Goal: Information Seeking & Learning: Learn about a topic

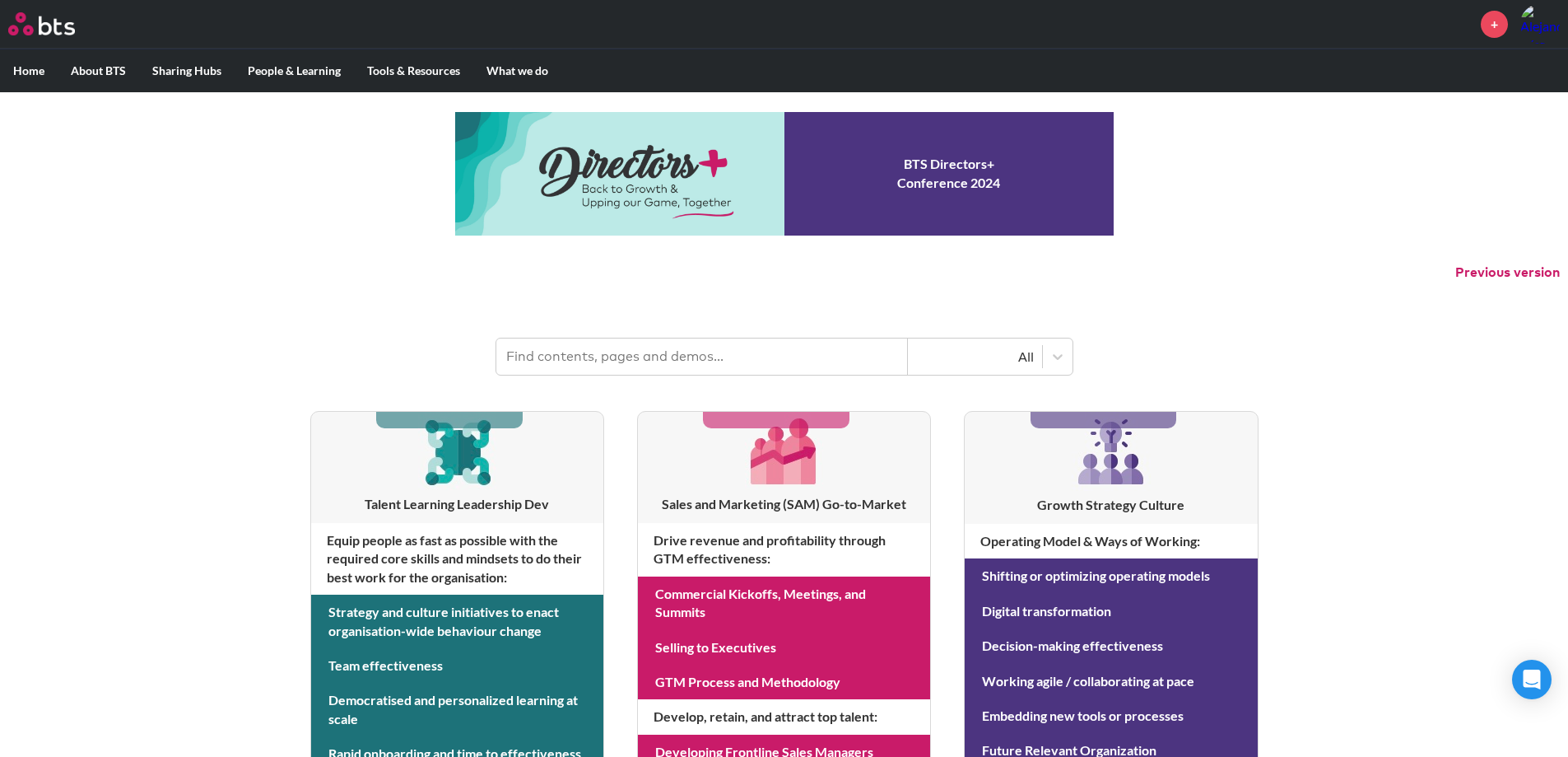
click at [521, 66] on label "What we do" at bounding box center [517, 70] width 88 height 42
click at [0, 0] on input "What we do" at bounding box center [0, 0] width 0 height 0
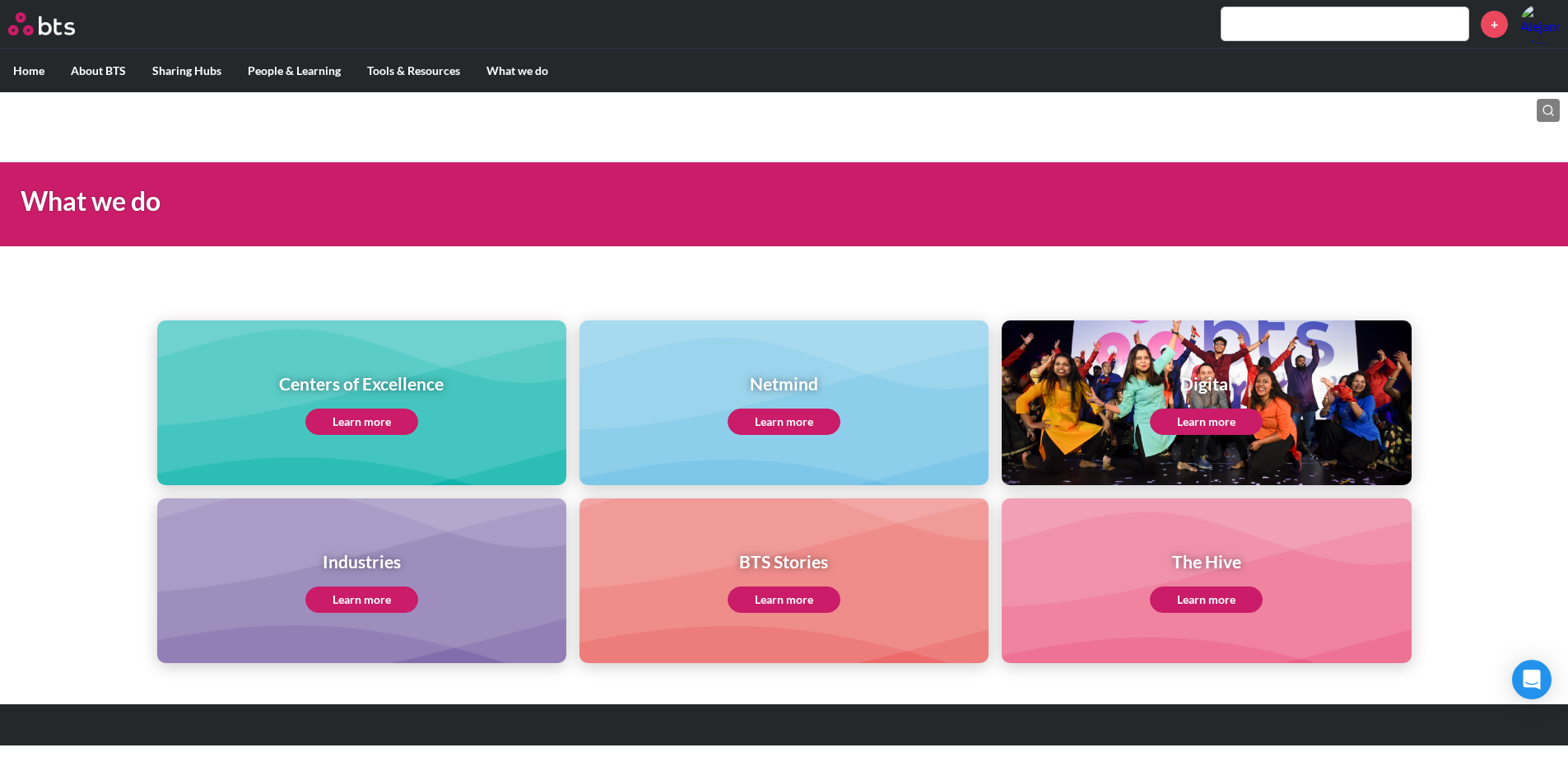
scroll to position [3, 0]
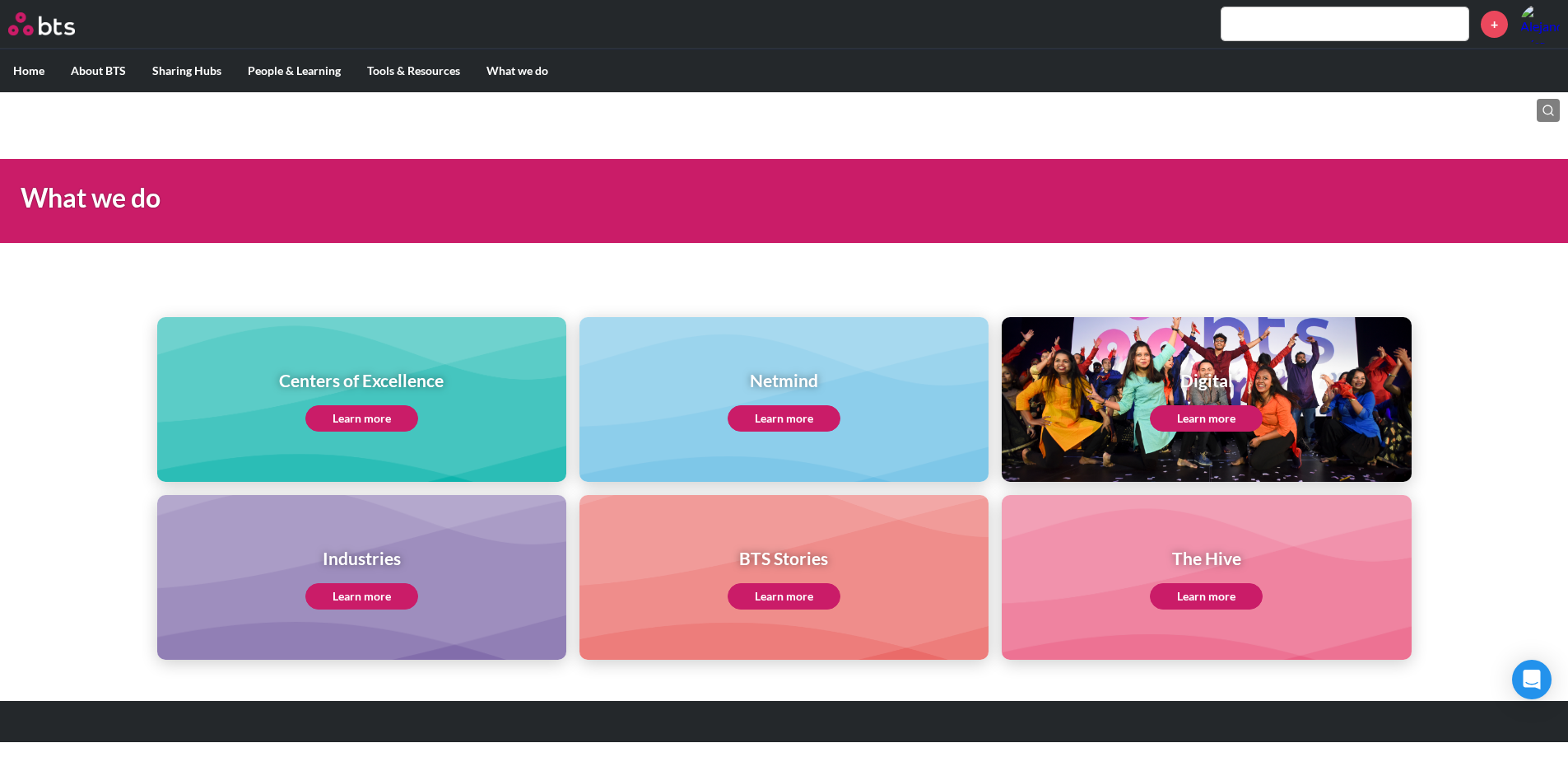
click at [395, 419] on link "Learn more" at bounding box center [361, 418] width 113 height 26
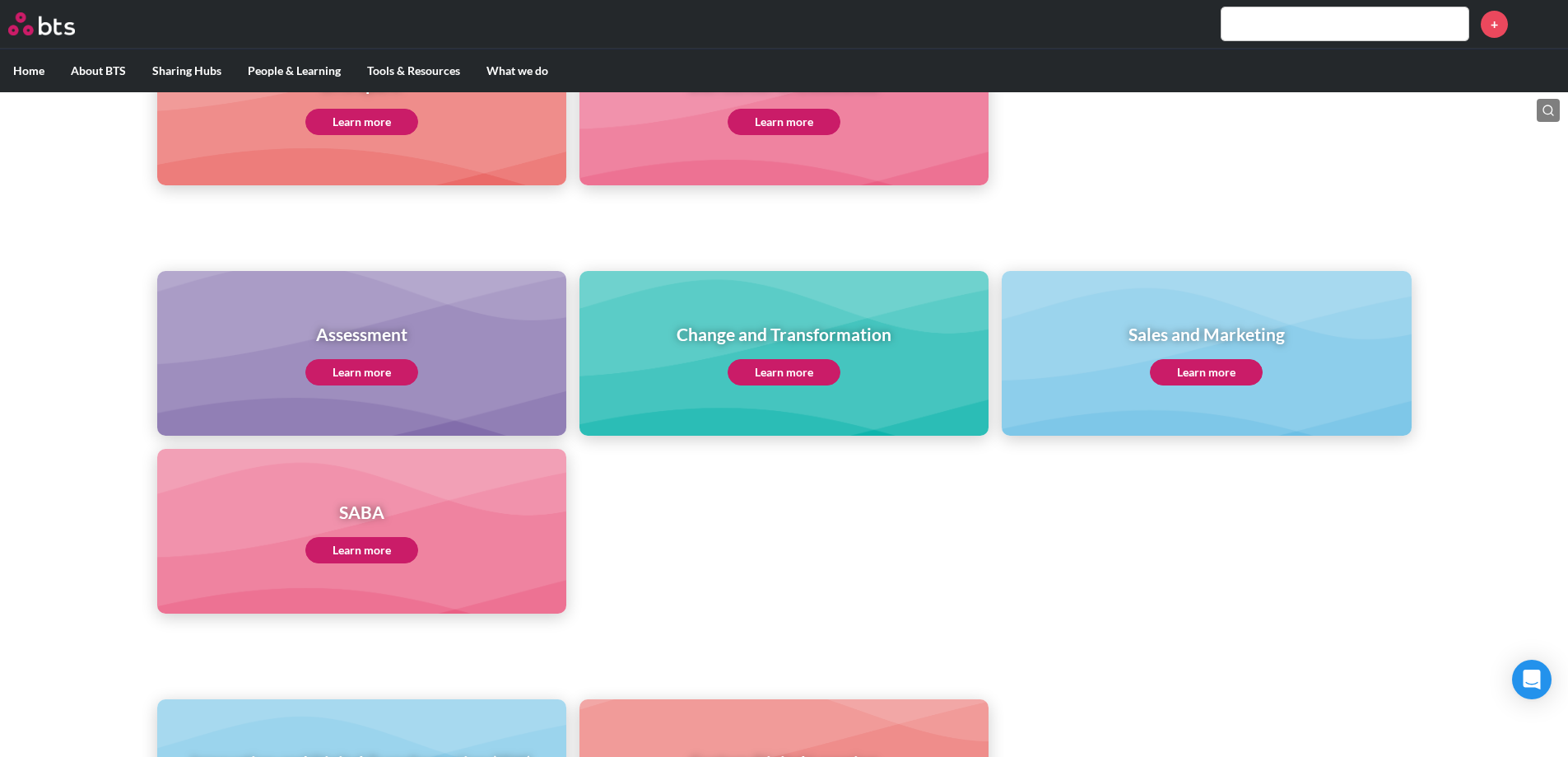
scroll to position [551, 0]
click at [1196, 357] on div "Sales and Marketing Learn more" at bounding box center [1207, 352] width 156 height 63
click at [1193, 369] on link "Learn more" at bounding box center [1206, 371] width 113 height 26
